Goal: Transaction & Acquisition: Book appointment/travel/reservation

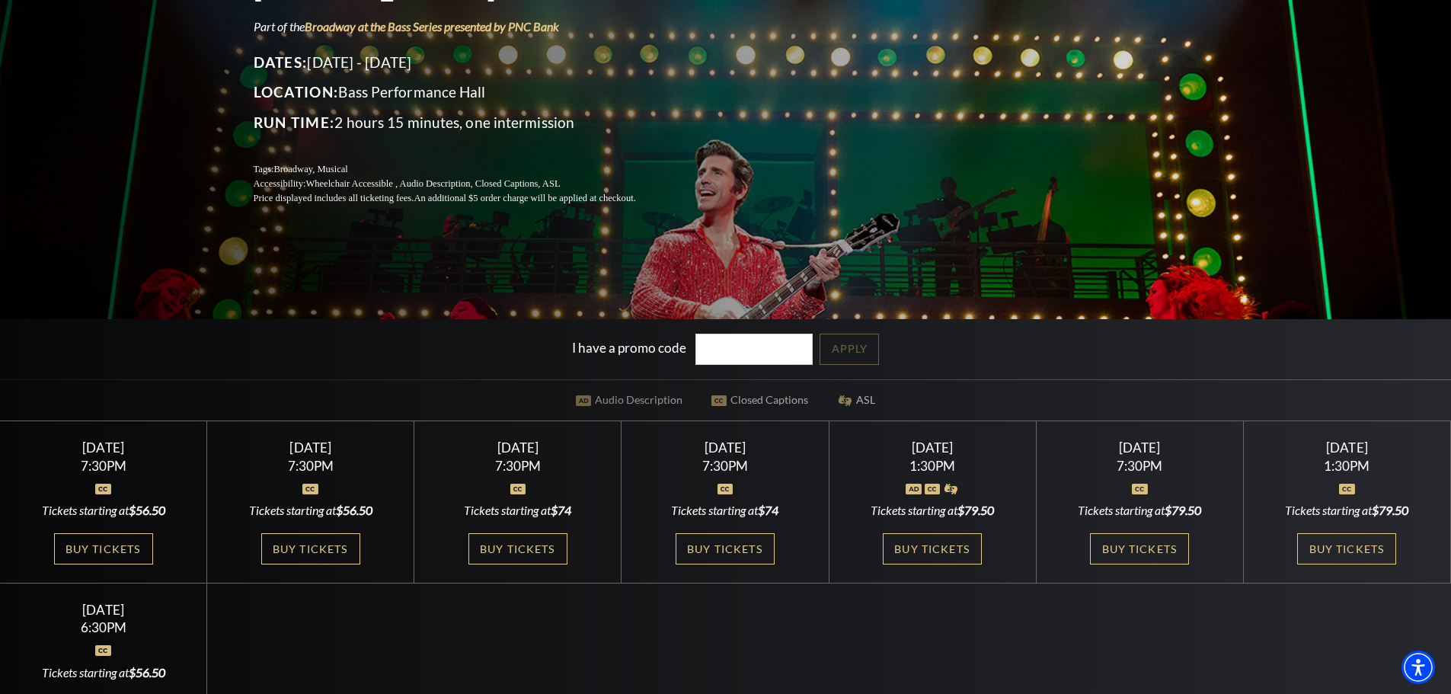
scroll to position [228, 0]
click at [329, 550] on link "Buy Tickets" at bounding box center [310, 547] width 99 height 31
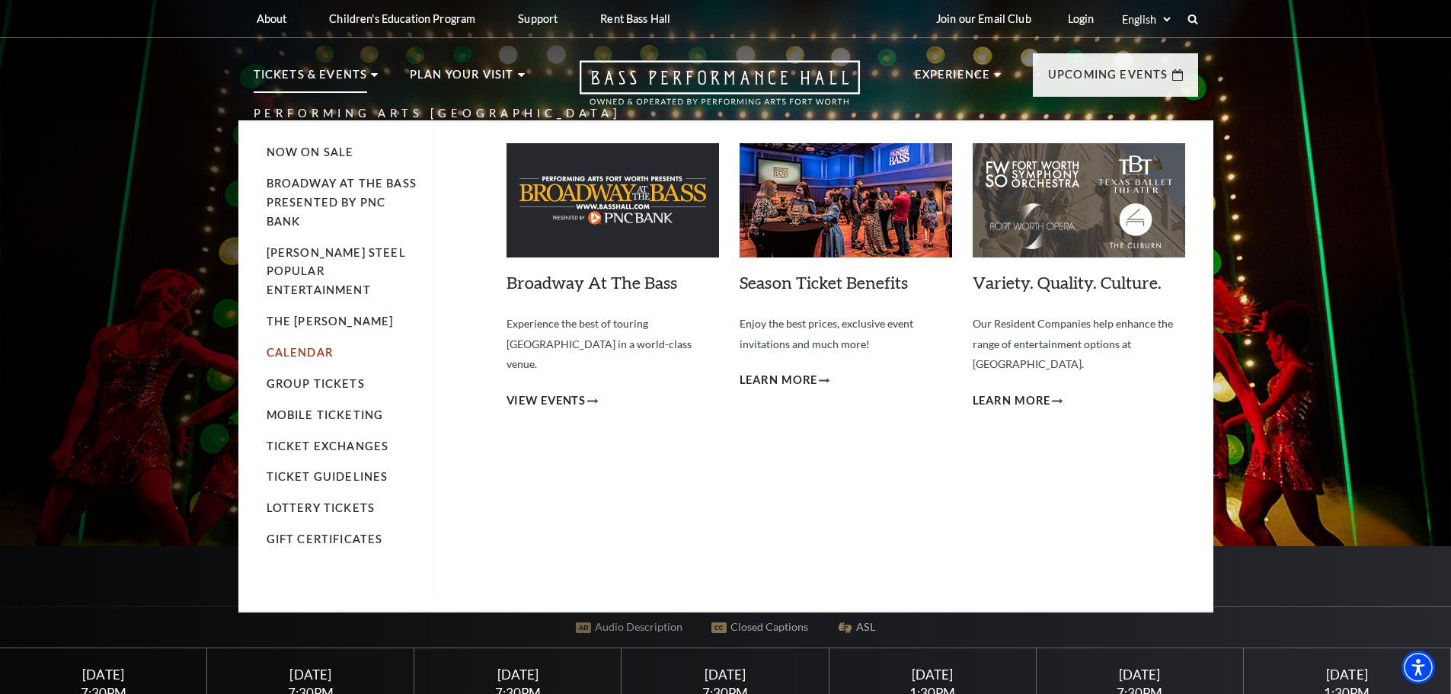
click at [316, 346] on link "Calendar" at bounding box center [300, 352] width 66 height 13
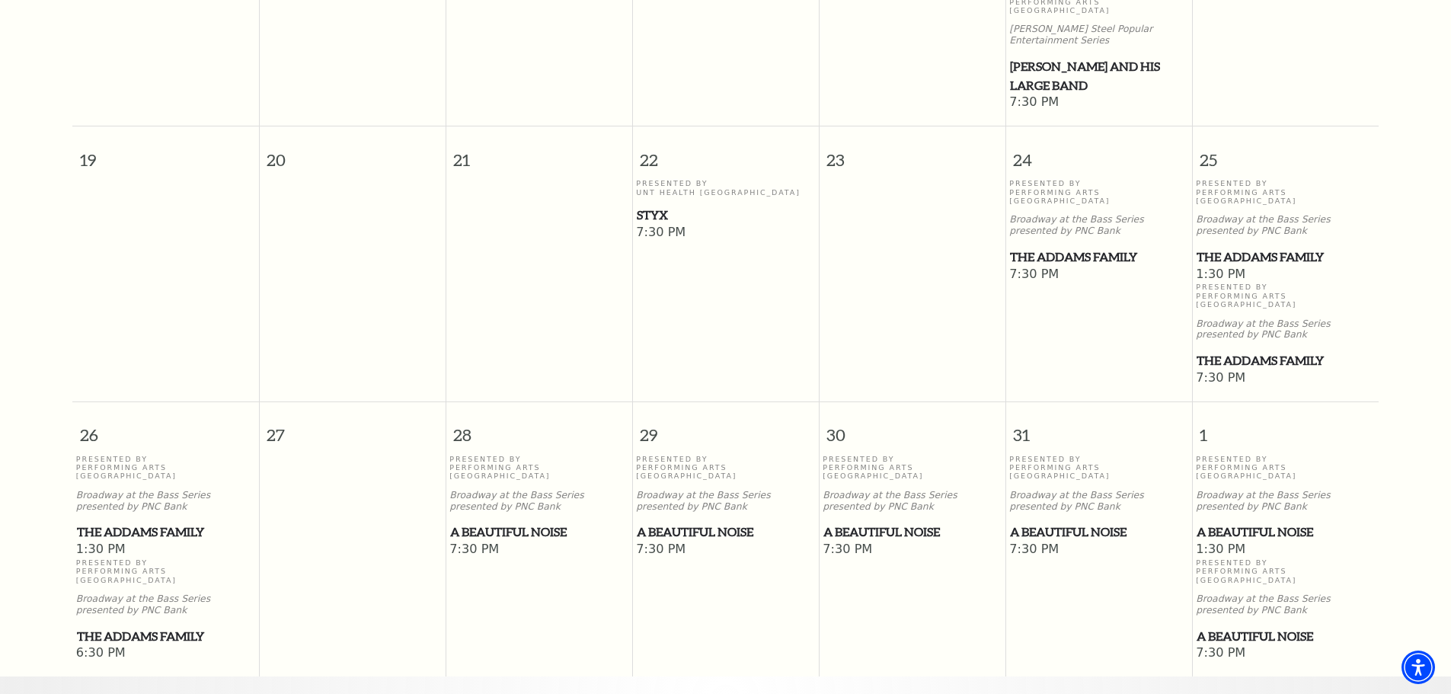
scroll to position [896, 0]
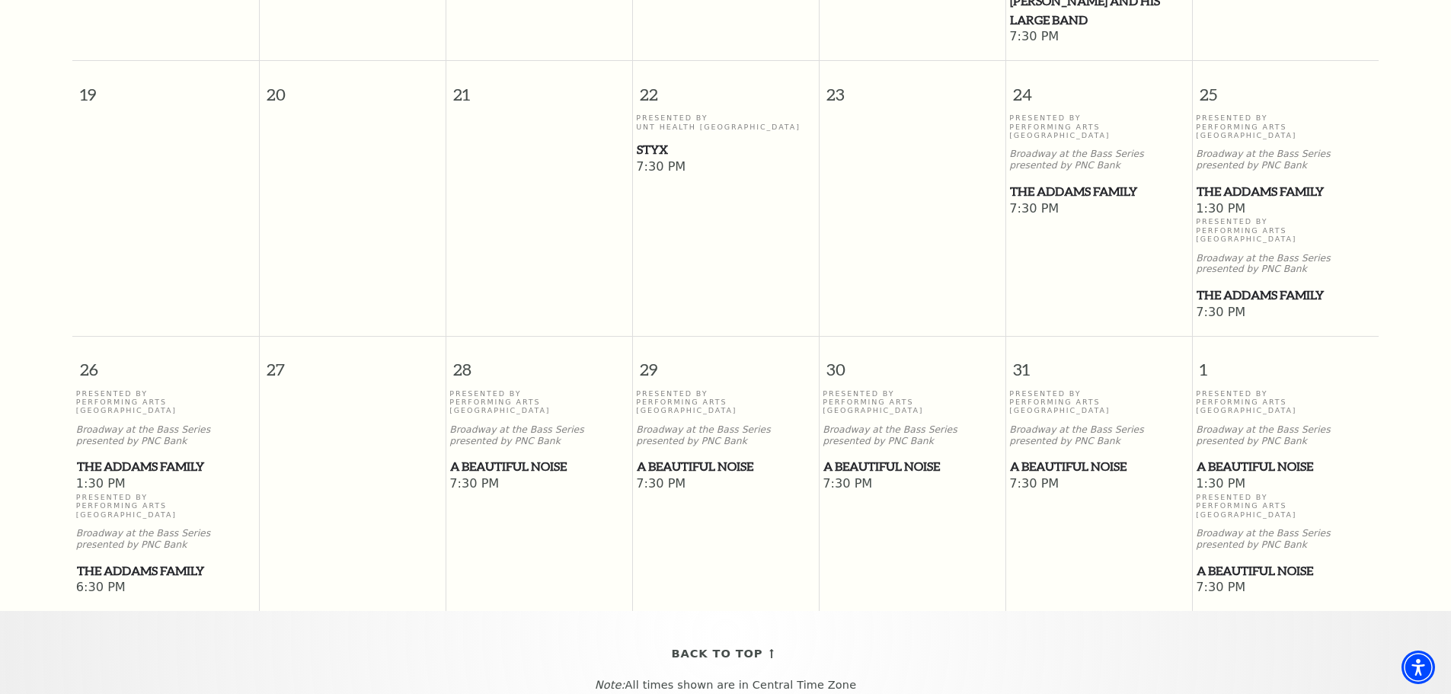
click at [540, 457] on span "A Beautiful Noise" at bounding box center [538, 466] width 177 height 19
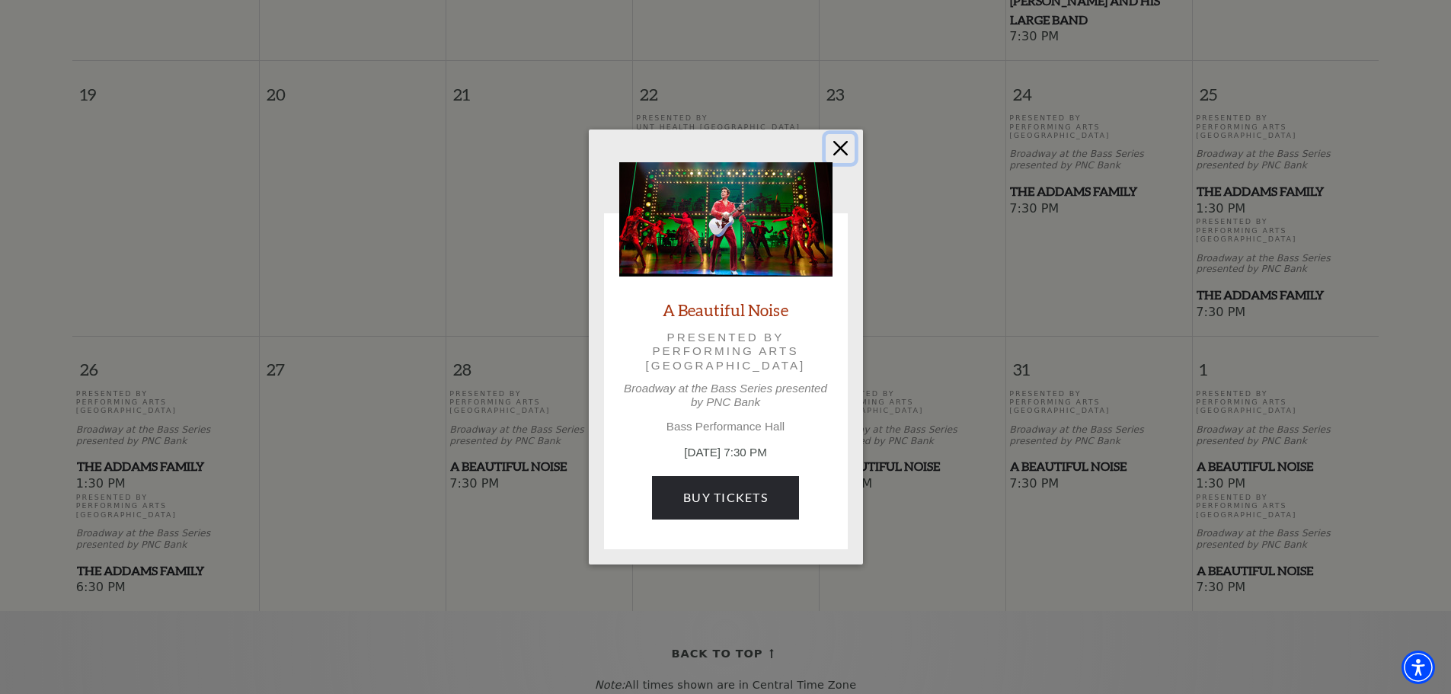
click at [843, 149] on button "Close" at bounding box center [840, 148] width 29 height 29
